Goal: Book appointment/travel/reservation

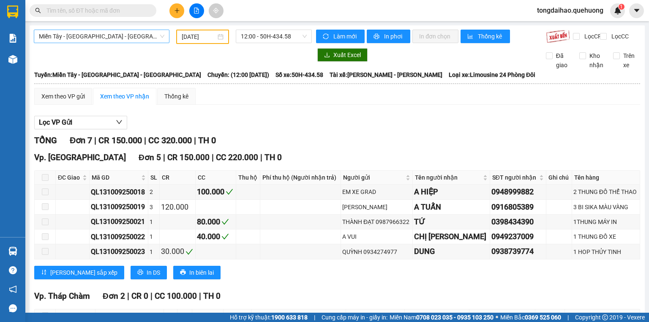
click at [142, 40] on span "Miền Tây - [GEOGRAPHIC_DATA] - [GEOGRAPHIC_DATA]" at bounding box center [101, 36] width 125 height 13
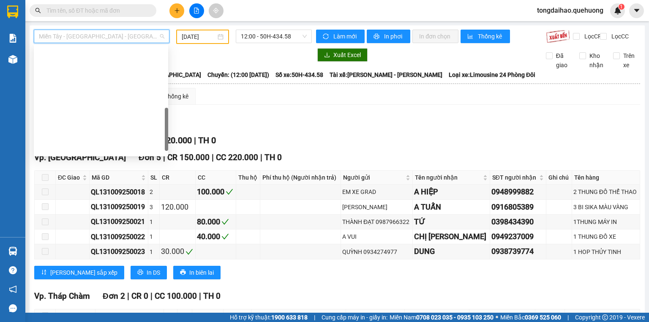
scroll to position [213, 0]
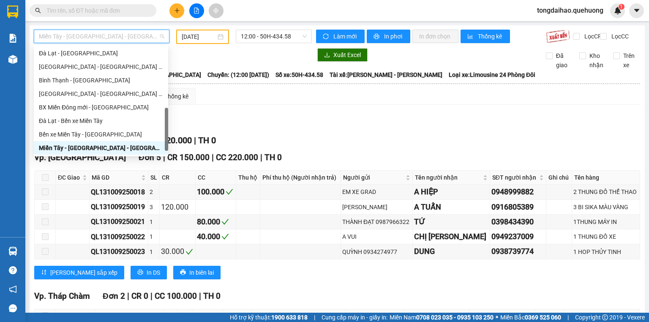
click at [103, 149] on div "Miền Tây - [GEOGRAPHIC_DATA] - [GEOGRAPHIC_DATA]" at bounding box center [101, 147] width 124 height 9
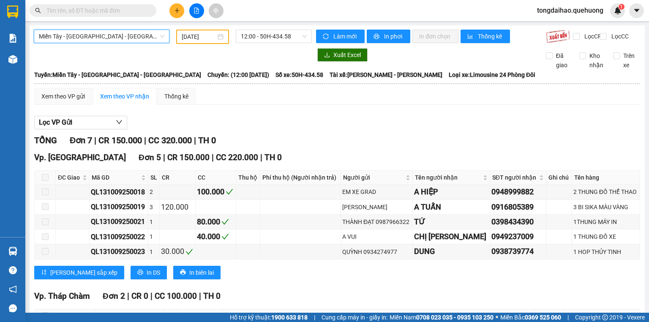
click at [187, 36] on input "[DATE]" at bounding box center [199, 36] width 34 height 9
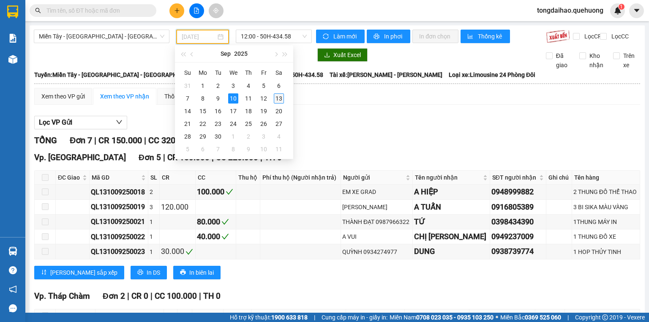
click at [277, 97] on div "13" at bounding box center [279, 98] width 10 height 10
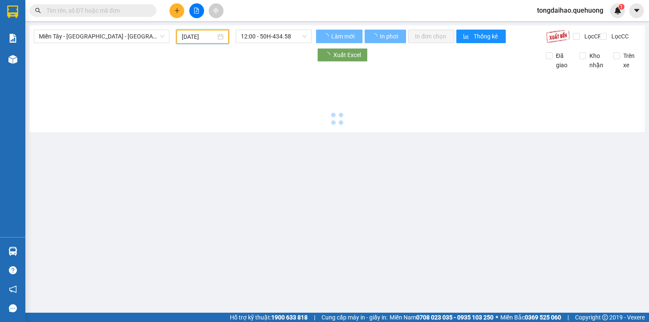
type input "[DATE]"
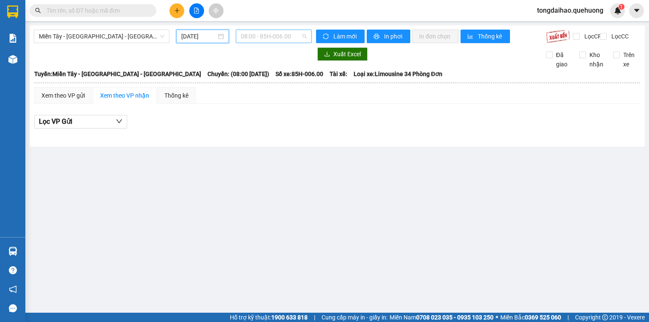
click at [302, 37] on span "08:00 - 85H-006.00" at bounding box center [274, 36] width 66 height 13
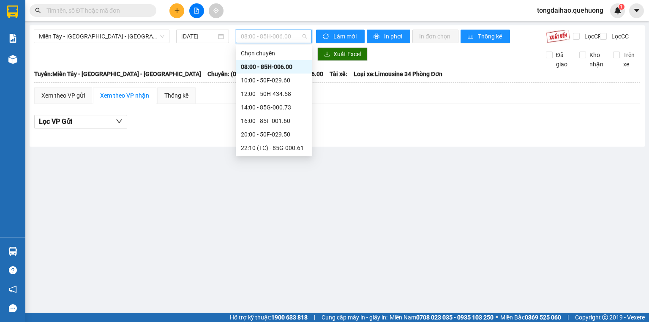
click at [255, 68] on div "08:00 - 85H-006.00" at bounding box center [274, 66] width 66 height 9
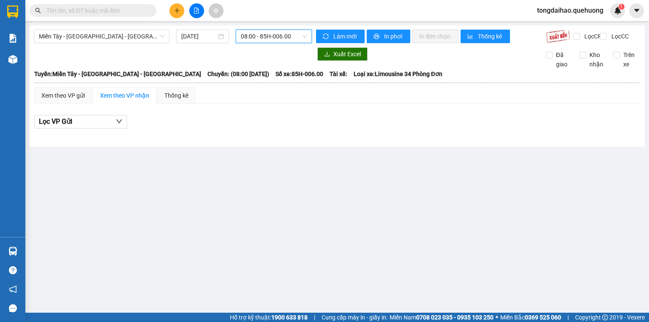
click at [305, 36] on span "08:00 - 85H-006.00" at bounding box center [274, 36] width 66 height 13
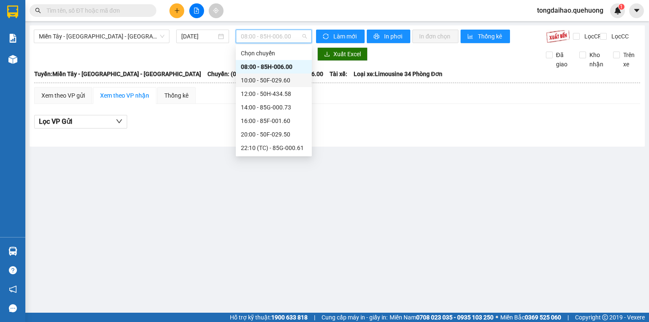
click at [271, 78] on div "10:00 - 50F-029.60" at bounding box center [274, 80] width 66 height 9
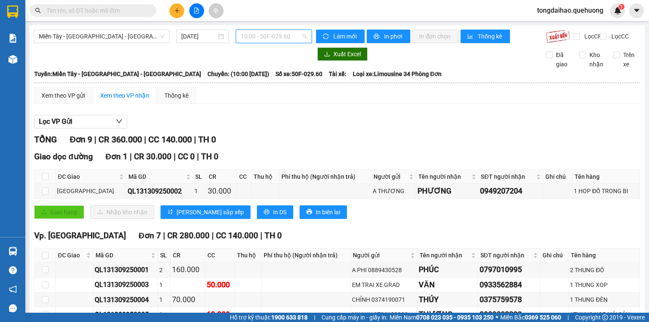
drag, startPoint x: 303, startPoint y: 38, endPoint x: 296, endPoint y: 39, distance: 7.2
click at [302, 38] on span "10:00 - 50F-029.60" at bounding box center [274, 36] width 66 height 13
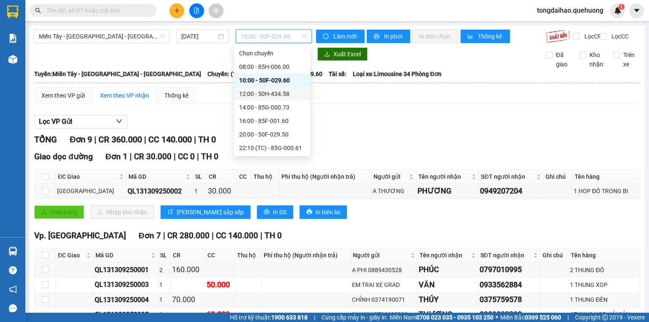
click at [277, 93] on div "12:00 - 50H-434.58" at bounding box center [272, 93] width 66 height 9
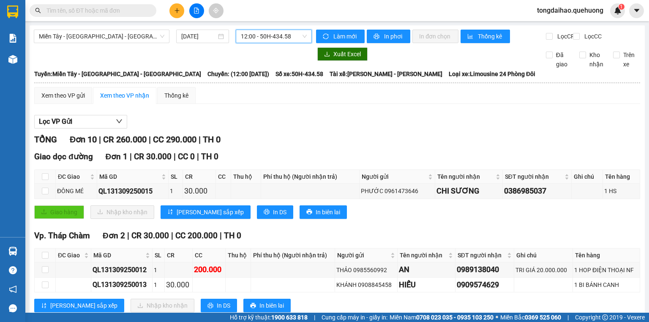
click at [301, 34] on span "12:00 - 50H-434.58" at bounding box center [274, 36] width 66 height 13
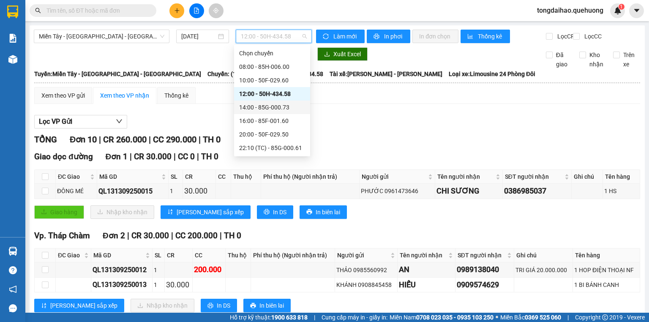
click at [256, 112] on div "14:00 - 85G-000.73" at bounding box center [272, 108] width 76 height 14
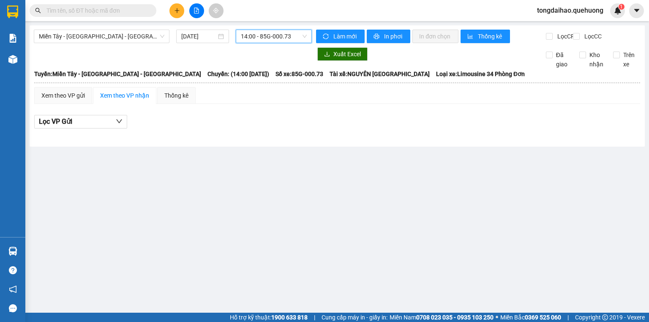
click at [301, 34] on span "14:00 - 85G-000.73" at bounding box center [274, 36] width 66 height 13
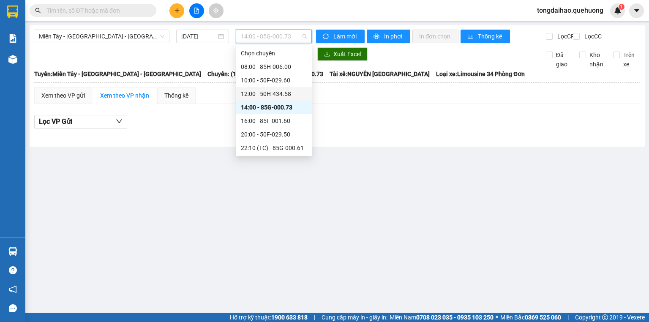
click at [272, 91] on div "12:00 - 50H-434.58" at bounding box center [274, 93] width 66 height 9
